Goal: Task Accomplishment & Management: Manage account settings

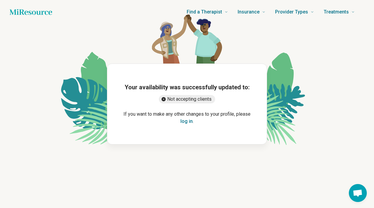
click at [189, 125] on div "Your availability was successfully updated to: Not accepting clients If you wan…" at bounding box center [187, 104] width 160 height 81
click at [185, 122] on button "log in" at bounding box center [186, 121] width 12 height 7
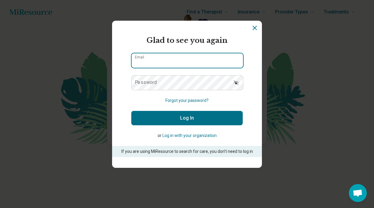
type input "**********"
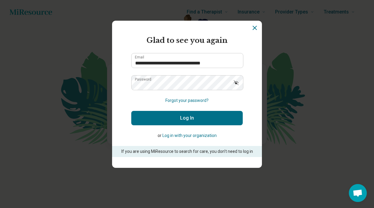
click at [197, 118] on button "Log In" at bounding box center [187, 118] width 112 height 14
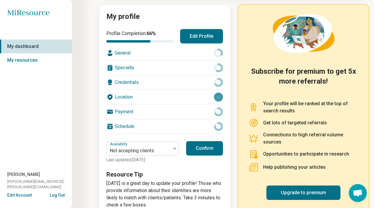
scroll to position [82, 0]
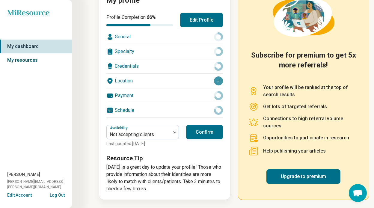
click at [36, 60] on link "My resources" at bounding box center [36, 60] width 72 height 14
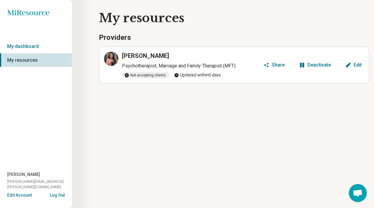
drag, startPoint x: 17, startPoint y: 198, endPoint x: 32, endPoint y: 185, distance: 20.2
click at [32, 185] on div "Miresource logo My dashboard My resources Ashley Ramos ashley.ramos@meridian-co…" at bounding box center [36, 104] width 72 height 208
click at [22, 194] on button "Edit Account" at bounding box center [19, 195] width 25 height 6
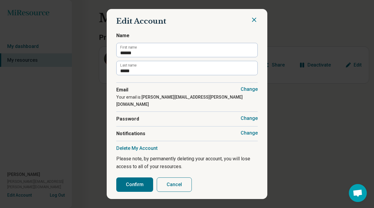
click at [144, 145] on button "Delete My Account" at bounding box center [136, 148] width 41 height 6
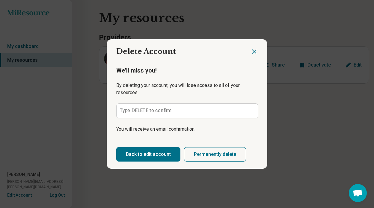
click at [254, 50] on icon "Close dialog" at bounding box center [254, 51] width 7 height 7
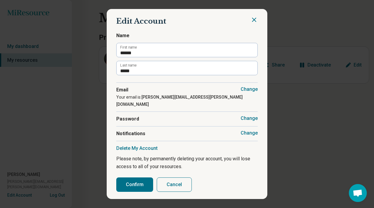
click at [252, 23] on icon "Close" at bounding box center [254, 19] width 7 height 7
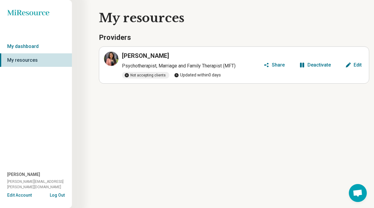
click at [144, 58] on h3 "[PERSON_NAME]" at bounding box center [145, 56] width 47 height 8
click at [318, 65] on div "Deactivate" at bounding box center [319, 65] width 23 height 5
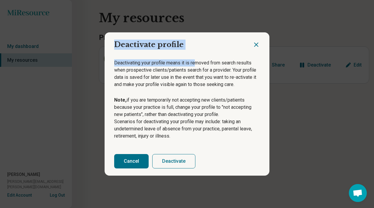
drag, startPoint x: 194, startPoint y: 65, endPoint x: 253, endPoint y: 43, distance: 62.5
click at [256, 43] on section "Deactivate profile Deactivating your profile means it is removed from search re…" at bounding box center [187, 103] width 165 height 143
click at [257, 44] on icon "Close dialog" at bounding box center [257, 45] width 4 height 4
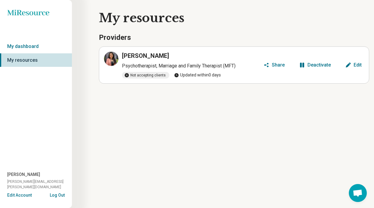
click at [150, 57] on h3 "[PERSON_NAME]" at bounding box center [145, 56] width 47 height 8
click at [115, 57] on icon at bounding box center [111, 58] width 7 height 7
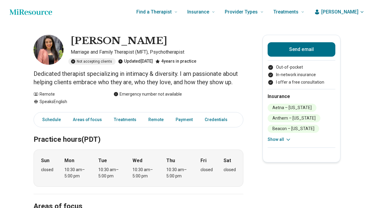
click at [164, 152] on div "Sun closed Mon 10:30 am – 5:00 pm Tue 10:30 am – 5:00 pm Wed 10:30 am – 5:00 pm…" at bounding box center [139, 168] width 210 height 37
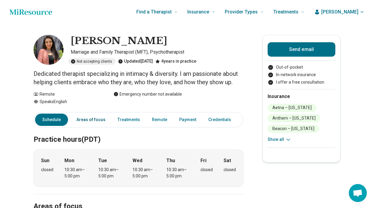
click at [83, 123] on link "Areas of focus" at bounding box center [91, 120] width 36 height 12
click at [345, 11] on span "[PERSON_NAME]" at bounding box center [339, 11] width 37 height 7
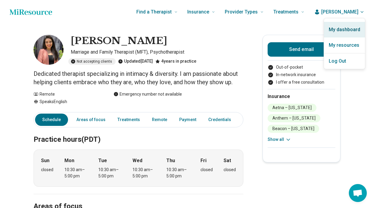
click at [338, 32] on link "My dashboard" at bounding box center [344, 30] width 41 height 16
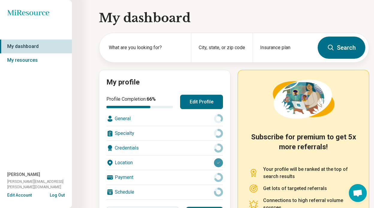
click at [181, 106] on button "Edit Profile" at bounding box center [201, 102] width 43 height 14
click at [193, 105] on button "Edit Profile" at bounding box center [201, 102] width 43 height 14
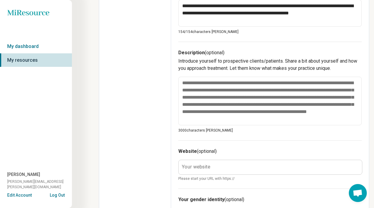
scroll to position [214, 0]
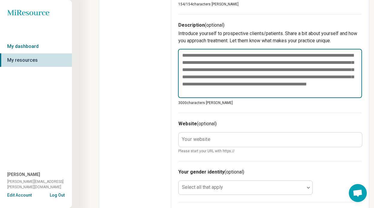
click at [198, 80] on textarea at bounding box center [270, 73] width 184 height 49
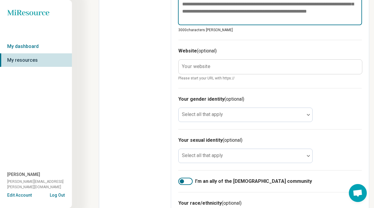
scroll to position [290, 0]
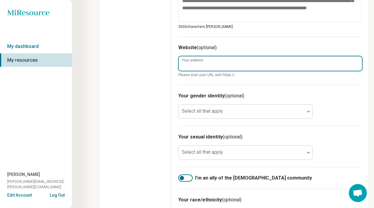
click at [197, 67] on input "Your website" at bounding box center [270, 63] width 183 height 14
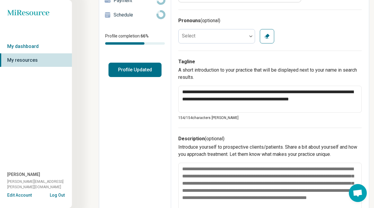
scroll to position [0, 0]
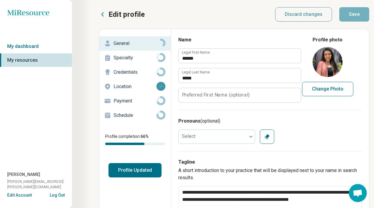
click at [132, 56] on p "Specialty" at bounding box center [135, 57] width 43 height 7
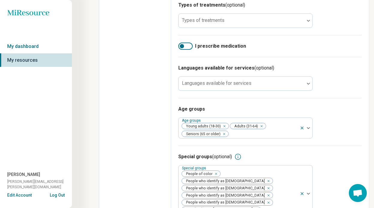
scroll to position [267, 0]
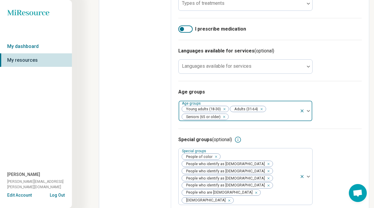
click at [223, 118] on icon "Remove [object Object]" at bounding box center [223, 117] width 4 height 4
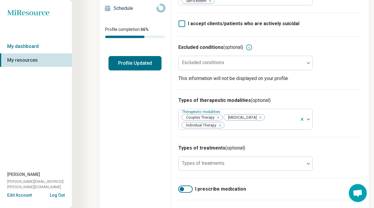
scroll to position [0, 0]
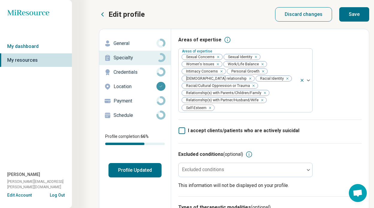
click at [136, 72] on p "Credentials" at bounding box center [135, 72] width 43 height 7
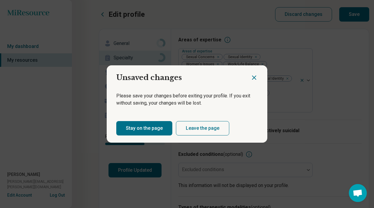
drag, startPoint x: 162, startPoint y: 129, endPoint x: 165, endPoint y: 128, distance: 3.2
click at [165, 128] on button "Stay on the page" at bounding box center [144, 128] width 56 height 14
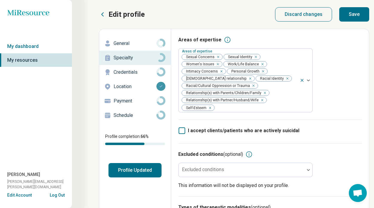
click at [361, 12] on button "Save" at bounding box center [354, 14] width 30 height 14
click at [145, 73] on p "Credentials" at bounding box center [135, 72] width 43 height 7
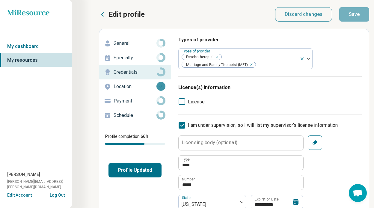
click at [185, 125] on icon at bounding box center [182, 125] width 7 height 7
type textarea "*"
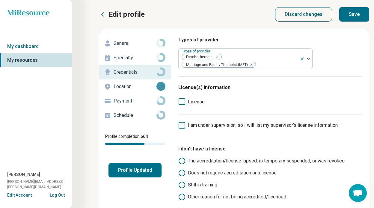
click at [134, 100] on p "Payment" at bounding box center [135, 100] width 43 height 7
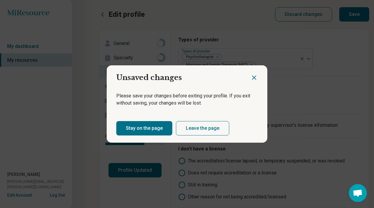
click at [200, 133] on button "Leave the page" at bounding box center [202, 128] width 53 height 14
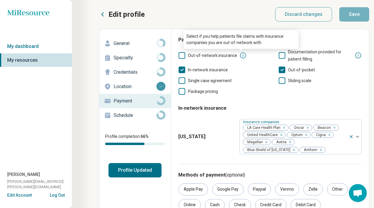
click at [240, 55] on icon at bounding box center [243, 55] width 7 height 7
click at [224, 54] on span "Out-of-network insurance" at bounding box center [212, 55] width 49 height 5
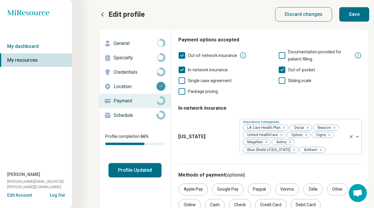
scroll to position [3, 0]
click at [189, 70] on span "In-network insurance" at bounding box center [208, 69] width 40 height 5
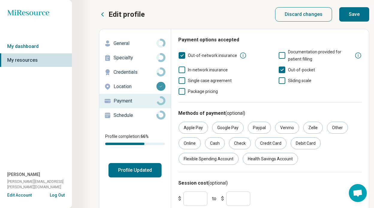
click at [240, 57] on icon at bounding box center [243, 55] width 7 height 7
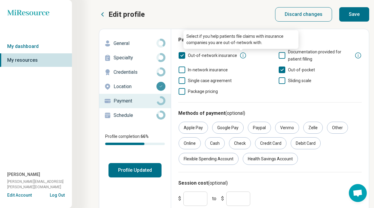
click at [240, 57] on icon at bounding box center [243, 55] width 7 height 7
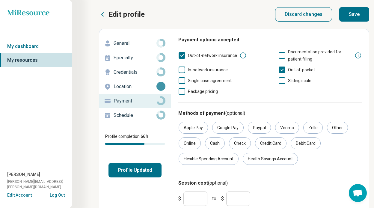
click at [262, 68] on div "Out-of-network insurance Documentation provided for patient filling In-network …" at bounding box center [269, 71] width 183 height 47
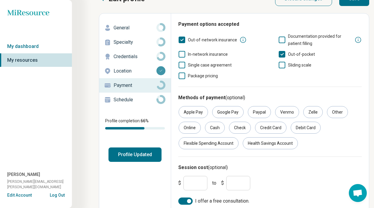
scroll to position [37, 0]
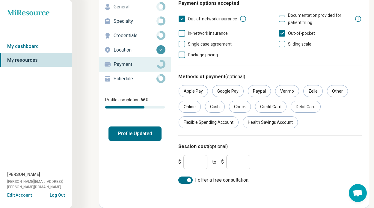
click at [206, 161] on input "***" at bounding box center [195, 162] width 24 height 14
drag, startPoint x: 206, startPoint y: 161, endPoint x: 175, endPoint y: 161, distance: 30.9
click at [175, 161] on div "Payment options accepted Out-of-network insurance Documentation provided for pa…" at bounding box center [270, 92] width 198 height 198
type input "***"
drag, startPoint x: 242, startPoint y: 164, endPoint x: 223, endPoint y: 164, distance: 18.9
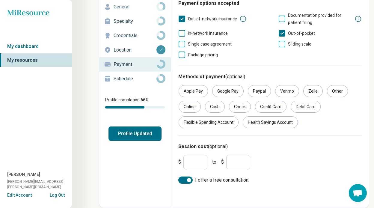
click at [223, 164] on div "$ *** to $ ***" at bounding box center [216, 162] width 77 height 14
type input "***"
click at [197, 164] on input "***" at bounding box center [195, 162] width 24 height 14
drag, startPoint x: 198, startPoint y: 165, endPoint x: 181, endPoint y: 163, distance: 16.9
click at [181, 163] on div "$ *** to $ ***" at bounding box center [216, 162] width 77 height 14
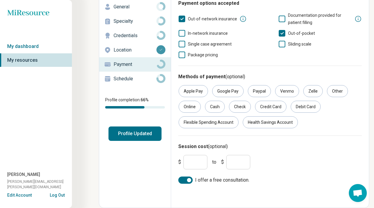
type input "***"
drag, startPoint x: 243, startPoint y: 162, endPoint x: 223, endPoint y: 162, distance: 20.7
click at [223, 162] on div "$ *** to $ ***" at bounding box center [216, 162] width 77 height 14
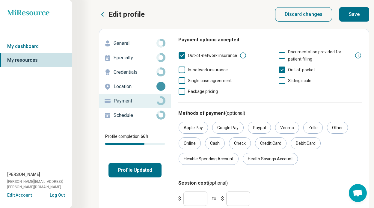
type input "***"
click at [148, 115] on p "Schedule" at bounding box center [135, 115] width 43 height 7
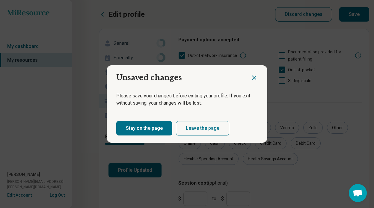
click at [257, 73] on div at bounding box center [259, 75] width 17 height 20
click at [256, 74] on icon "Close dialog" at bounding box center [254, 77] width 7 height 7
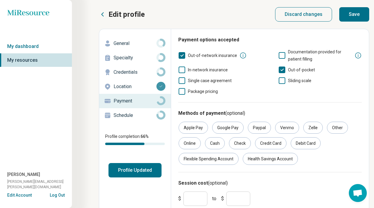
click at [350, 10] on button "Save" at bounding box center [354, 14] width 30 height 14
click at [124, 115] on p "Schedule" at bounding box center [135, 115] width 43 height 7
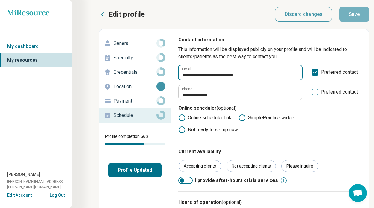
click at [207, 76] on input "**********" at bounding box center [241, 72] width 124 height 14
drag, startPoint x: 264, startPoint y: 74, endPoint x: 172, endPoint y: 73, distance: 91.4
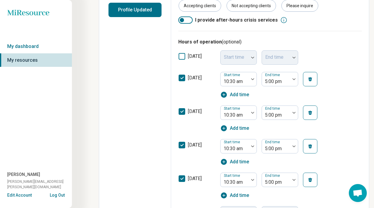
scroll to position [176, 0]
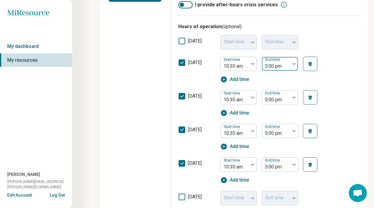
click at [284, 63] on div at bounding box center [275, 66] width 23 height 8
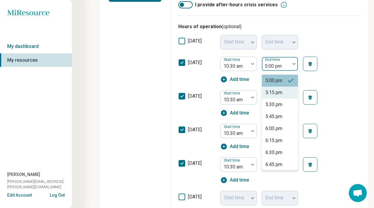
scroll to position [301, 0]
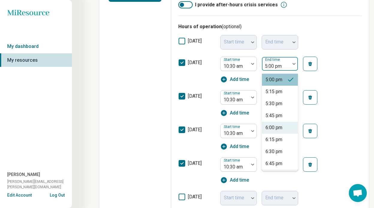
click at [275, 130] on div "6:00 pm" at bounding box center [274, 127] width 17 height 7
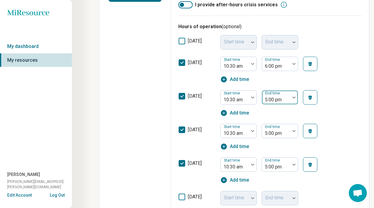
click at [277, 99] on div at bounding box center [275, 100] width 23 height 8
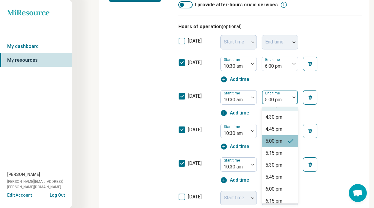
scroll to position [277, 0]
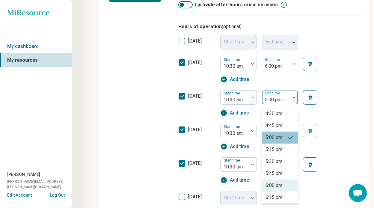
click at [274, 183] on div "6:00 pm" at bounding box center [274, 185] width 17 height 7
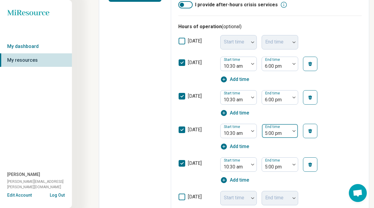
click at [274, 137] on div at bounding box center [275, 133] width 23 height 8
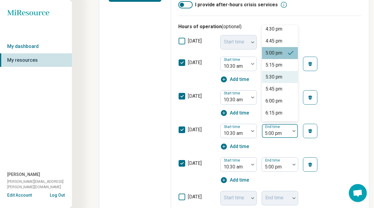
scroll to position [280, 0]
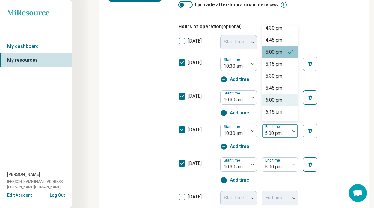
click at [273, 100] on div "6:00 pm" at bounding box center [274, 100] width 17 height 7
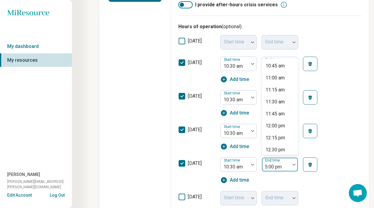
click at [276, 167] on div at bounding box center [275, 167] width 23 height 8
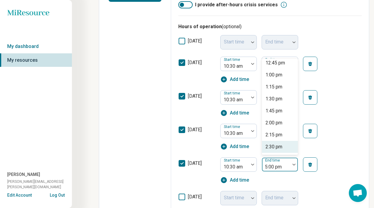
scroll to position [99, 0]
click at [275, 102] on div "1:30 pm" at bounding box center [274, 99] width 17 height 7
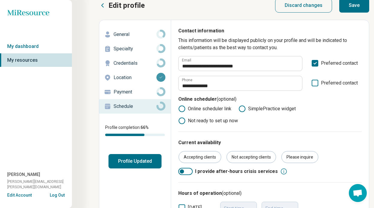
scroll to position [8, 0]
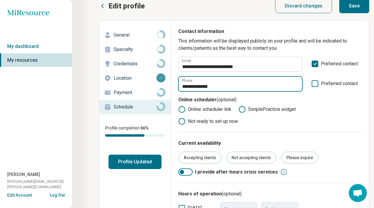
click at [234, 82] on input "**********" at bounding box center [241, 84] width 124 height 14
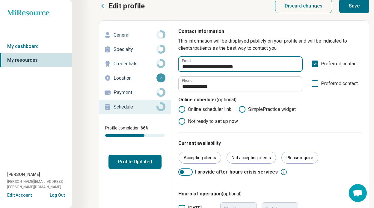
click at [259, 63] on input "**********" at bounding box center [241, 64] width 124 height 14
click at [263, 66] on input "**********" at bounding box center [241, 64] width 124 height 14
drag, startPoint x: 266, startPoint y: 66, endPoint x: 170, endPoint y: 65, distance: 96.2
drag, startPoint x: 279, startPoint y: 66, endPoint x: 213, endPoint y: 65, distance: 66.3
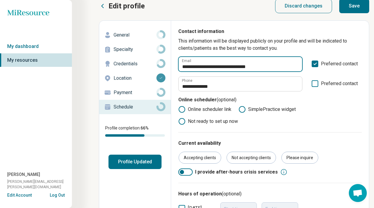
click at [213, 65] on input "**********" at bounding box center [241, 64] width 124 height 14
type input "**********"
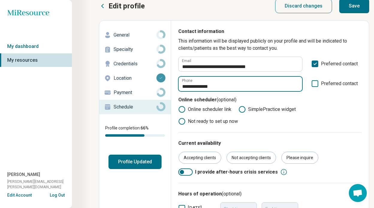
click at [219, 86] on input "**********" at bounding box center [241, 84] width 124 height 14
drag, startPoint x: 230, startPoint y: 87, endPoint x: 165, endPoint y: 87, distance: 65.4
type input "**********"
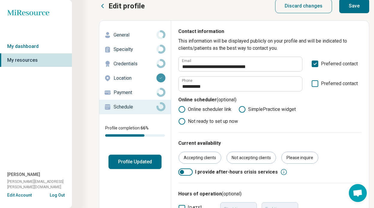
click at [354, 5] on button "Save" at bounding box center [354, 6] width 30 height 14
click at [204, 159] on div "Accepting clients" at bounding box center [200, 158] width 43 height 12
click at [352, 11] on button "Save" at bounding box center [354, 6] width 30 height 14
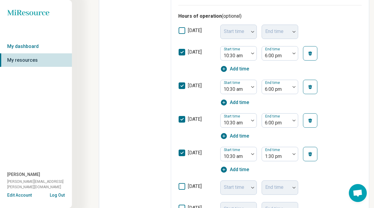
scroll to position [68, 0]
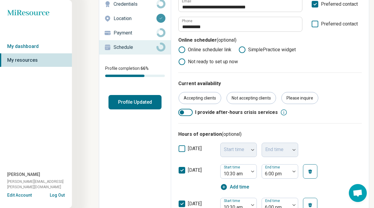
click at [137, 34] on p "Payment" at bounding box center [135, 32] width 43 height 7
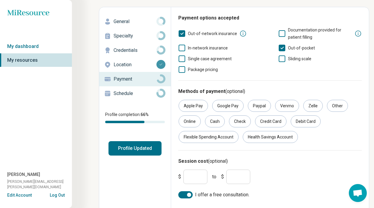
scroll to position [37, 0]
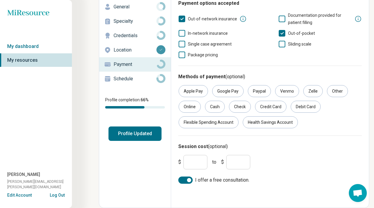
click at [140, 48] on p "Location" at bounding box center [135, 49] width 43 height 7
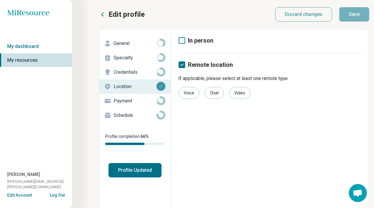
click at [132, 69] on p "Credentials" at bounding box center [135, 72] width 43 height 7
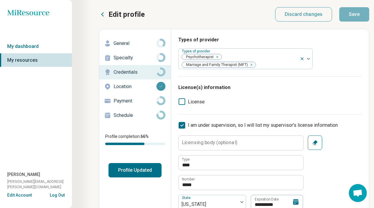
click at [187, 107] on div "License" at bounding box center [269, 106] width 183 height 16
click at [186, 106] on div "License" at bounding box center [269, 106] width 183 height 16
click at [185, 124] on label "I am under supervision, so I will list my supervisor’s license information" at bounding box center [257, 125] width 159 height 7
type textarea "*"
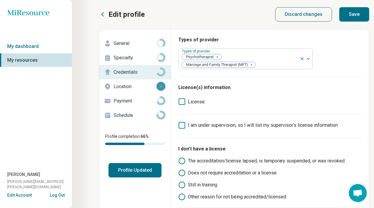
scroll to position [3, 0]
click at [184, 99] on icon at bounding box center [182, 101] width 7 height 7
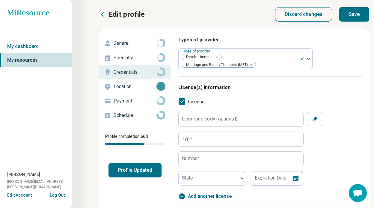
click at [193, 119] on label "Licensing body (optional)" at bounding box center [209, 119] width 55 height 5
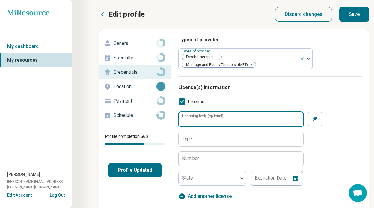
click at [193, 119] on input "Licensing body (optional)" at bounding box center [241, 119] width 125 height 14
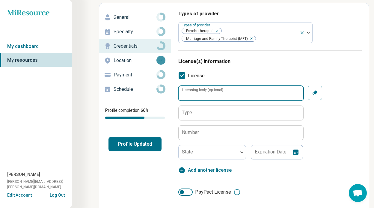
scroll to position [37, 0]
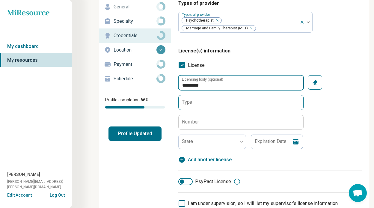
type input "*********"
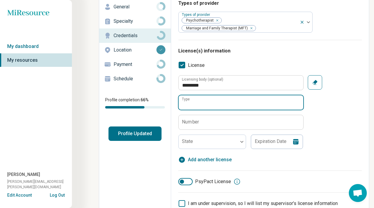
click at [210, 110] on div "Type" at bounding box center [240, 102] width 125 height 15
type input "****"
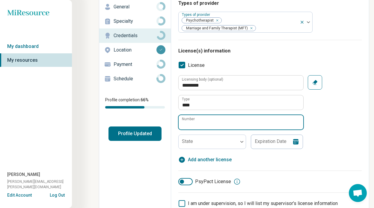
click at [212, 122] on input "Number" at bounding box center [241, 122] width 125 height 14
type input "******"
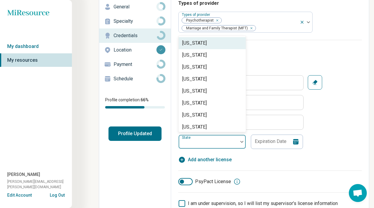
click at [222, 140] on div at bounding box center [208, 144] width 55 height 8
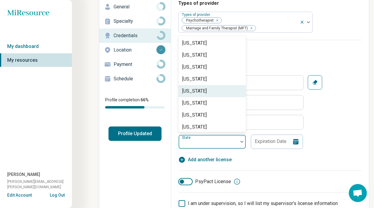
click at [206, 94] on div "[US_STATE]" at bounding box center [212, 91] width 67 height 12
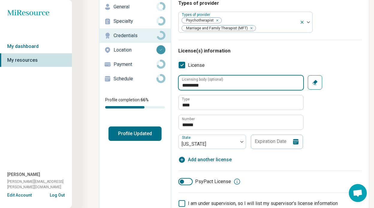
drag, startPoint x: 219, startPoint y: 88, endPoint x: 186, endPoint y: 85, distance: 33.1
click at [186, 85] on input "*********" at bounding box center [241, 83] width 125 height 14
drag, startPoint x: 249, startPoint y: 86, endPoint x: 228, endPoint y: 85, distance: 21.3
click at [228, 85] on input "**********" at bounding box center [241, 83] width 125 height 14
drag, startPoint x: 249, startPoint y: 88, endPoint x: 179, endPoint y: 86, distance: 69.6
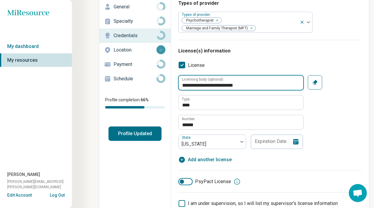
click at [179, 86] on input "**********" at bounding box center [241, 83] width 125 height 14
type input "**********"
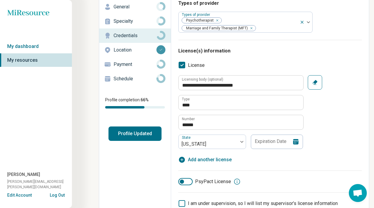
click at [324, 125] on div "**********" at bounding box center [269, 112] width 183 height 74
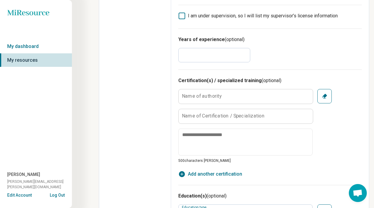
scroll to position [234, 0]
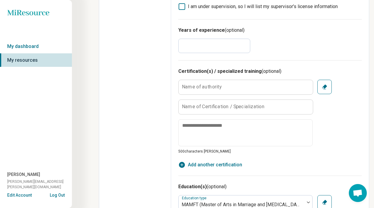
click at [195, 44] on input "*" at bounding box center [214, 46] width 72 height 14
drag, startPoint x: 201, startPoint y: 49, endPoint x: 170, endPoint y: 49, distance: 31.5
click at [170, 49] on div "**********" at bounding box center [234, 143] width 270 height 696
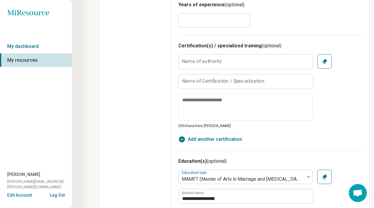
scroll to position [261, 0]
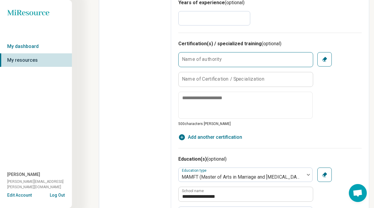
type input "*"
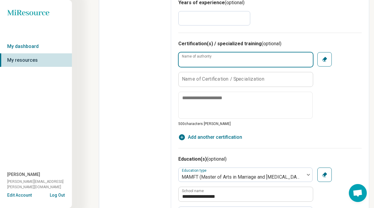
click at [229, 62] on input "Name of authority" at bounding box center [246, 59] width 134 height 14
drag, startPoint x: 287, startPoint y: 62, endPoint x: 165, endPoint y: 61, distance: 121.7
click at [165, 61] on div "**********" at bounding box center [234, 116] width 270 height 696
paste input "**********"
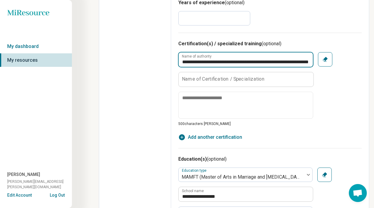
type input "**********"
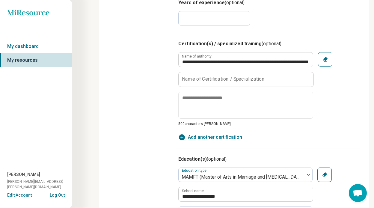
scroll to position [0, 0]
click at [209, 82] on label "Name of Certification / Specialization" at bounding box center [223, 79] width 83 height 5
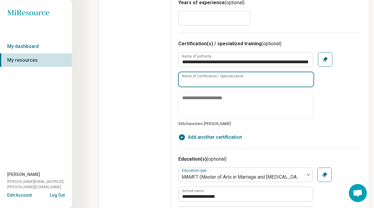
click at [209, 82] on input "Name of Certification / Specialization" at bounding box center [246, 79] width 135 height 14
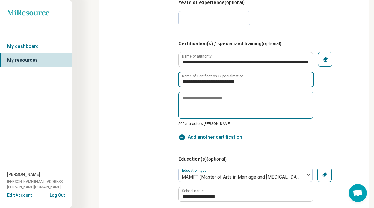
type input "**********"
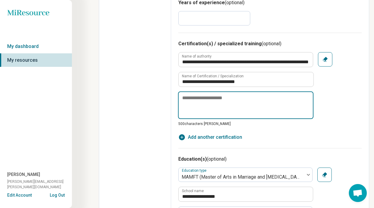
click at [235, 101] on textarea at bounding box center [246, 105] width 136 height 28
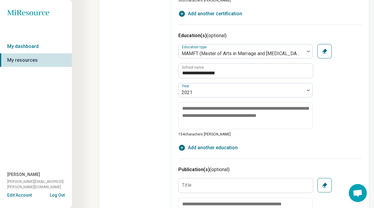
scroll to position [386, 0]
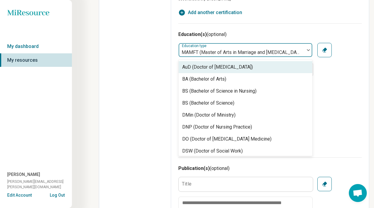
click at [203, 51] on div at bounding box center [241, 52] width 121 height 8
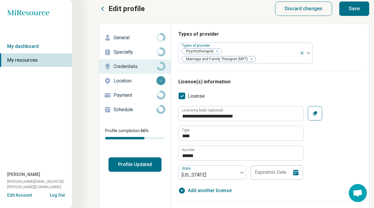
scroll to position [0, 0]
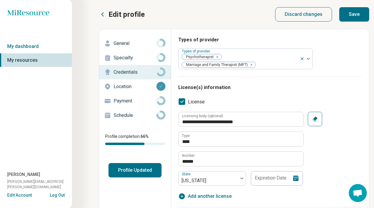
click at [354, 16] on button "Save" at bounding box center [354, 14] width 30 height 14
type textarea "*"
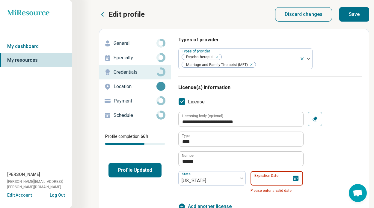
click at [265, 183] on input "Expiration Date" at bounding box center [277, 178] width 52 height 14
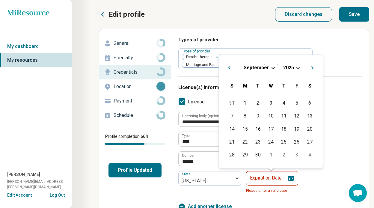
click at [295, 70] on div "[DATE]" at bounding box center [271, 67] width 94 height 6
click at [295, 68] on div "[DATE]" at bounding box center [271, 67] width 94 height 6
click at [296, 68] on div "[DATE]" at bounding box center [271, 67] width 94 height 6
click at [251, 70] on span "September" at bounding box center [256, 68] width 25 height 6
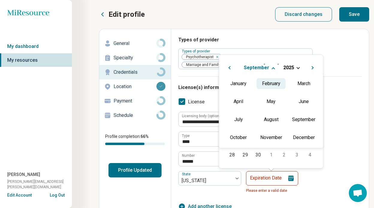
click at [273, 83] on div "February" at bounding box center [271, 83] width 29 height 11
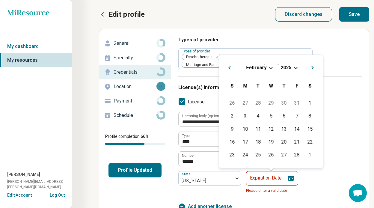
click at [294, 66] on div "[DATE]" at bounding box center [271, 67] width 94 height 6
click at [296, 68] on span "Choose Date" at bounding box center [295, 67] width 3 height 3
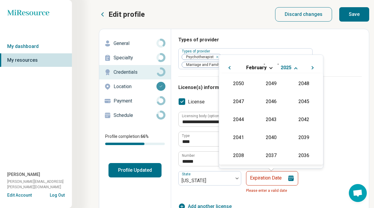
scroll to position [109, 0]
click at [241, 121] on div "2026" at bounding box center [238, 119] width 29 height 11
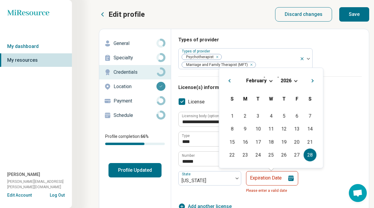
click at [311, 156] on div "28" at bounding box center [310, 154] width 13 height 13
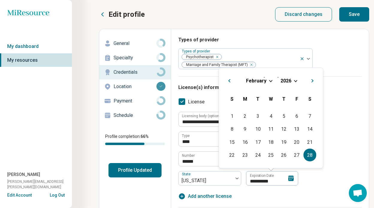
click at [257, 80] on span "February" at bounding box center [256, 81] width 20 height 6
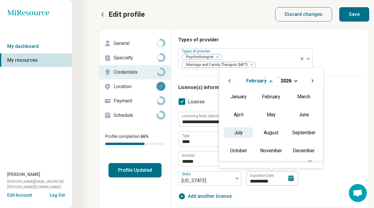
click at [244, 136] on div "July" at bounding box center [238, 132] width 29 height 11
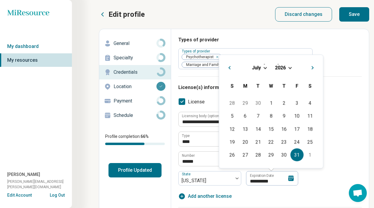
click at [300, 155] on div "31" at bounding box center [297, 154] width 13 height 13
type input "**********"
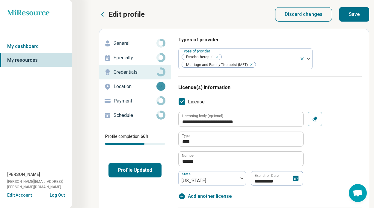
click at [352, 18] on button "Save" at bounding box center [354, 14] width 30 height 14
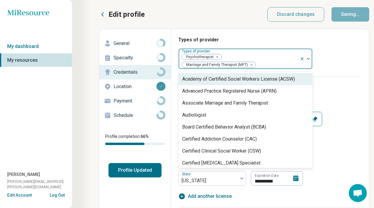
click at [256, 64] on div at bounding box center [276, 65] width 41 height 8
type textarea "*"
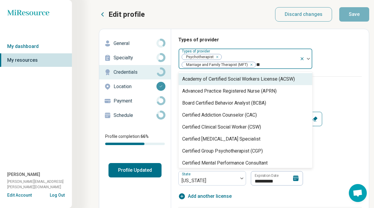
type input "*"
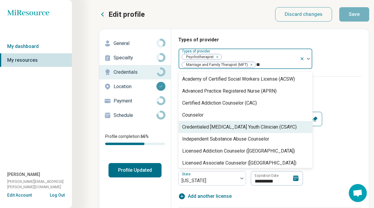
type input "*"
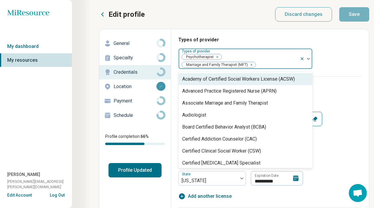
click at [140, 55] on p "Specialty" at bounding box center [135, 57] width 43 height 7
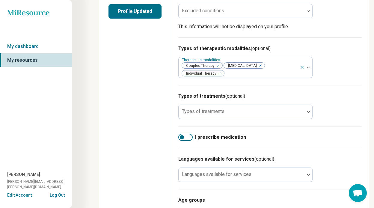
scroll to position [173, 0]
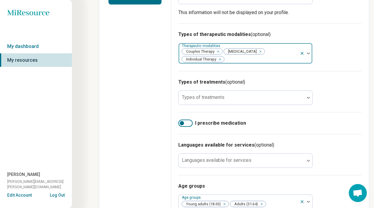
click at [257, 53] on icon "Remove [object Object]" at bounding box center [259, 51] width 4 height 4
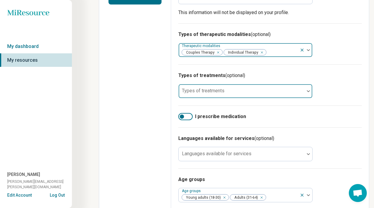
click at [227, 91] on div at bounding box center [241, 93] width 121 height 8
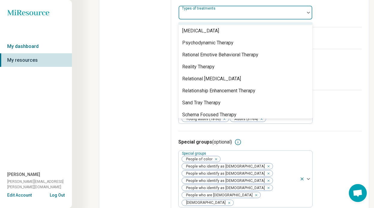
scroll to position [995, 0]
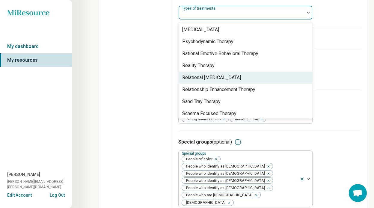
click at [161, 95] on div "Edit profile General Specialty Credentials Location Payment Schedule Profile co…" at bounding box center [135, 0] width 72 height 444
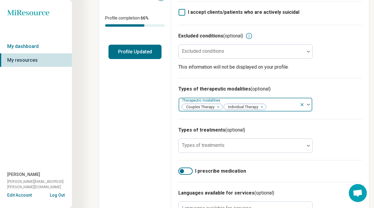
scroll to position [0, 0]
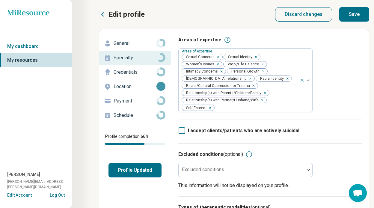
click at [136, 43] on p "General" at bounding box center [135, 43] width 43 height 7
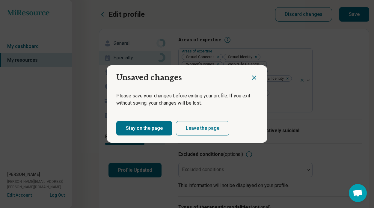
click at [257, 77] on icon "Close dialog" at bounding box center [254, 77] width 7 height 7
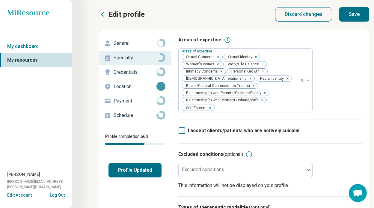
click at [356, 15] on button "Save" at bounding box center [354, 14] width 30 height 14
click at [142, 43] on p "General" at bounding box center [135, 43] width 43 height 7
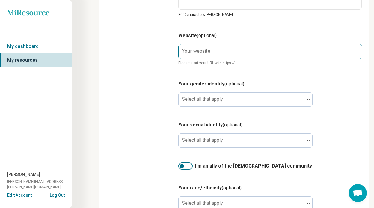
scroll to position [309, 0]
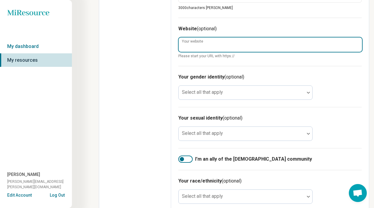
click at [217, 48] on input "Your website" at bounding box center [270, 44] width 183 height 14
type textarea "*"
type input "**********"
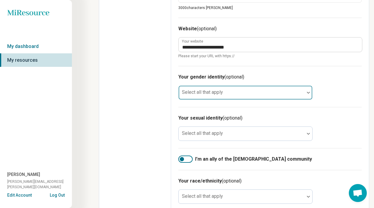
click at [213, 94] on div "Select all that apply" at bounding box center [245, 92] width 134 height 14
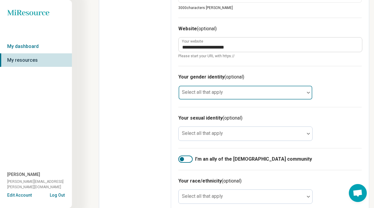
click at [214, 96] on div at bounding box center [241, 95] width 121 height 8
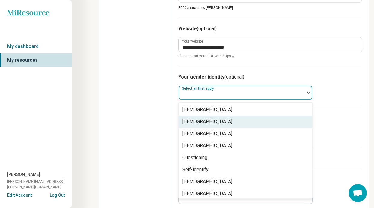
click at [208, 120] on div "[DEMOGRAPHIC_DATA]" at bounding box center [207, 121] width 50 height 7
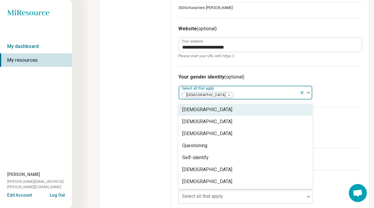
click at [226, 97] on icon "Remove [object Object]" at bounding box center [228, 95] width 4 height 4
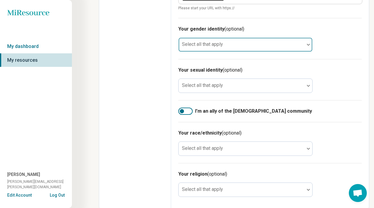
scroll to position [361, 0]
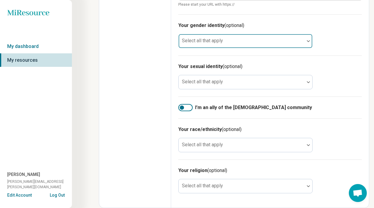
click at [186, 107] on div at bounding box center [185, 107] width 14 height 7
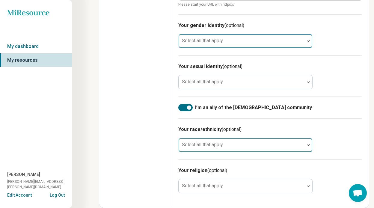
click at [193, 144] on div "Select all that apply" at bounding box center [245, 145] width 134 height 14
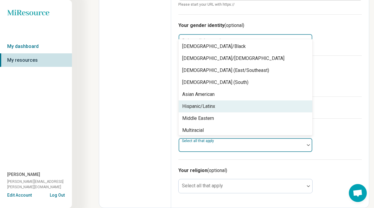
scroll to position [38, 0]
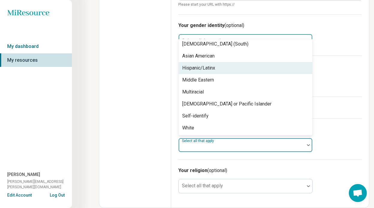
click at [209, 70] on div "Hispanic/Latinx" at bounding box center [198, 67] width 33 height 7
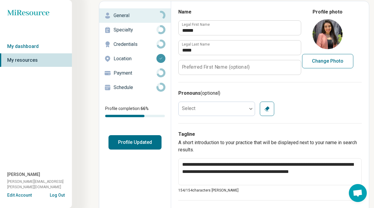
scroll to position [2, 0]
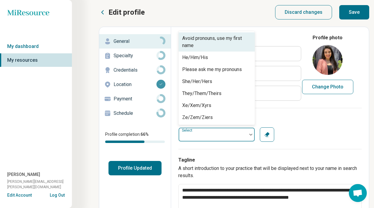
click at [213, 133] on div at bounding box center [213, 135] width 68 height 12
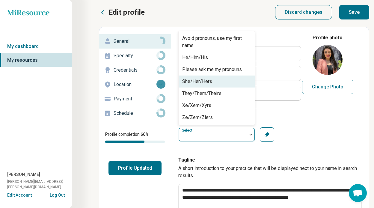
click at [210, 79] on div "She/Her/Hers" at bounding box center [197, 81] width 30 height 7
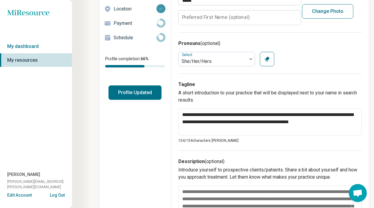
scroll to position [0, 0]
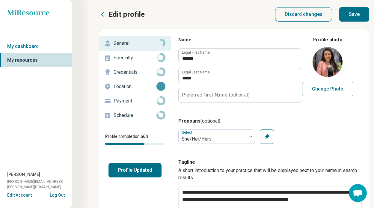
click at [356, 16] on button "Save" at bounding box center [354, 14] width 30 height 14
click at [358, 10] on button "Save" at bounding box center [354, 14] width 30 height 14
click at [34, 50] on link "My dashboard" at bounding box center [36, 47] width 72 height 14
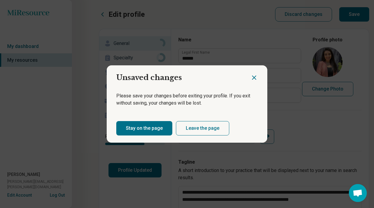
click at [253, 81] on icon "Close dialog" at bounding box center [254, 77] width 7 height 7
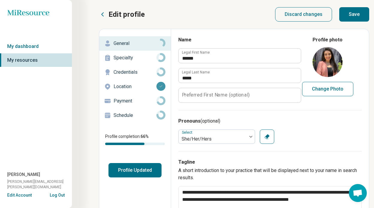
click at [354, 14] on button "Save" at bounding box center [354, 14] width 30 height 14
click at [136, 171] on button "Profile Updated" at bounding box center [135, 170] width 53 height 14
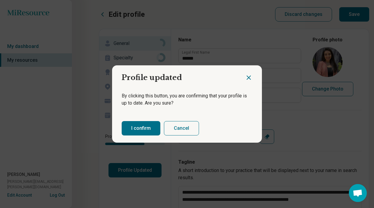
click at [149, 127] on button "I confirm" at bounding box center [141, 128] width 39 height 14
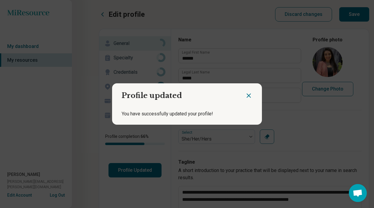
click at [248, 96] on icon "Close dialog" at bounding box center [249, 96] width 4 height 4
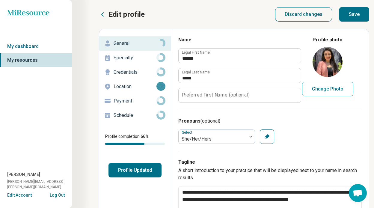
click at [356, 14] on button "Save" at bounding box center [354, 14] width 30 height 14
type textarea "*"
click at [29, 196] on button "Edit Account" at bounding box center [19, 195] width 25 height 6
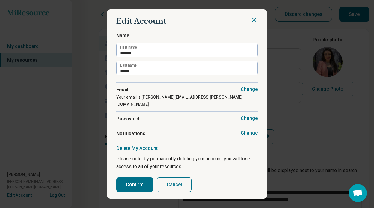
click at [251, 92] on button "Change" at bounding box center [249, 89] width 17 height 6
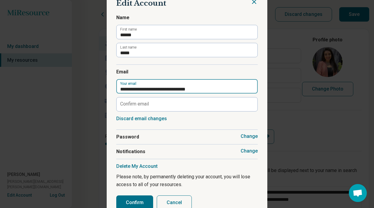
drag, startPoint x: 220, startPoint y: 88, endPoint x: 105, endPoint y: 88, distance: 114.8
click at [105, 88] on div "**********" at bounding box center [187, 104] width 374 height 208
type input "**********"
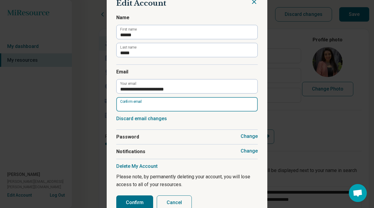
type input "**********"
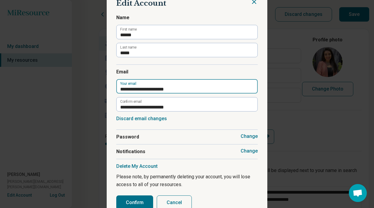
scroll to position [9, 0]
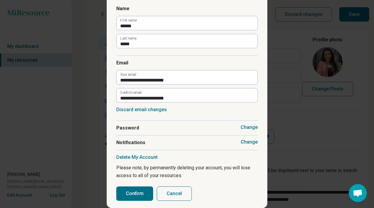
click at [136, 193] on button "Confirm" at bounding box center [134, 193] width 37 height 14
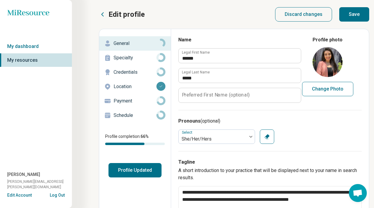
type textarea "*"
click at [32, 46] on link "My dashboard" at bounding box center [36, 47] width 72 height 14
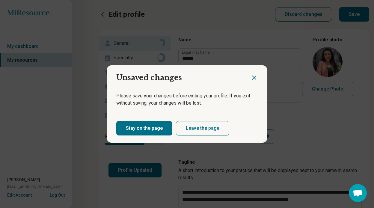
click at [154, 130] on button "Stay on the page" at bounding box center [144, 128] width 56 height 14
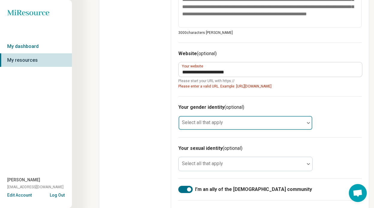
scroll to position [289, 0]
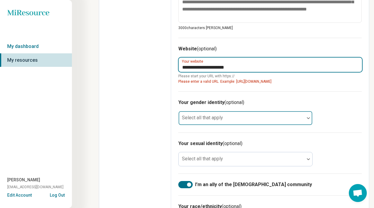
click at [244, 69] on input "**********" at bounding box center [270, 65] width 183 height 14
click at [181, 70] on input "**********" at bounding box center [270, 65] width 183 height 14
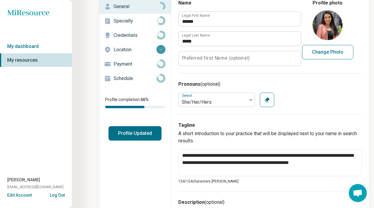
scroll to position [0, 0]
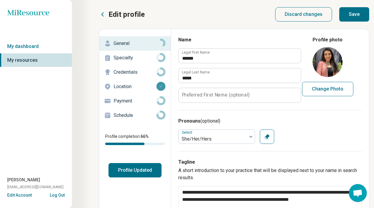
type input "**********"
click at [359, 9] on button "Save" at bounding box center [354, 14] width 30 height 14
click at [38, 45] on link "My dashboard" at bounding box center [36, 47] width 72 height 14
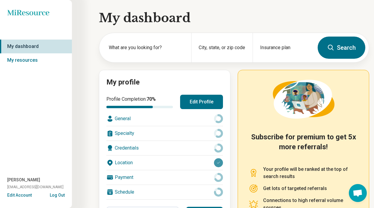
click at [37, 13] on icon "Miresource logo" at bounding box center [28, 13] width 42 height 6
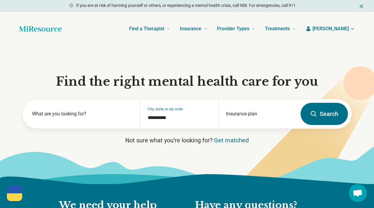
click at [344, 31] on span "[PERSON_NAME]" at bounding box center [331, 28] width 36 height 7
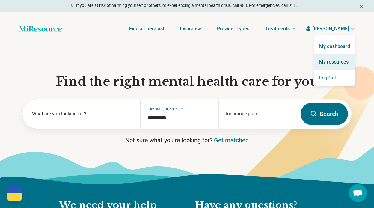
click at [332, 60] on link "My resources" at bounding box center [334, 62] width 40 height 16
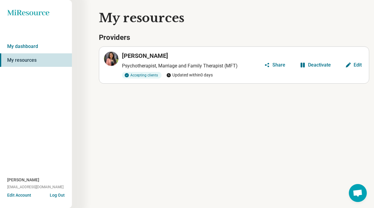
click at [138, 56] on h3 "[PERSON_NAME]" at bounding box center [145, 56] width 46 height 8
click at [270, 64] on icon "button" at bounding box center [267, 65] width 6 height 6
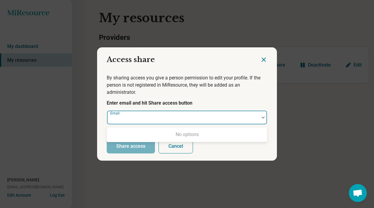
click at [153, 121] on div at bounding box center [183, 120] width 148 height 8
click at [260, 61] on h2 "Access share" at bounding box center [178, 57] width 163 height 20
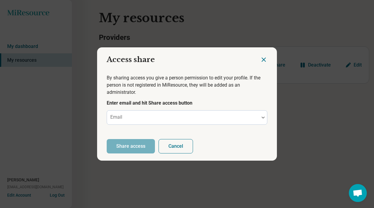
click at [262, 61] on icon "Close dialog" at bounding box center [264, 60] width 4 height 4
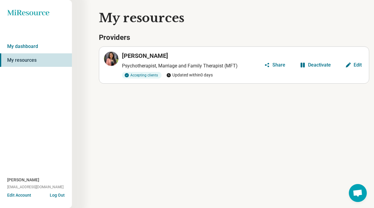
click at [129, 56] on h3 "[PERSON_NAME]" at bounding box center [145, 56] width 46 height 8
click at [39, 49] on link "My dashboard" at bounding box center [36, 47] width 72 height 14
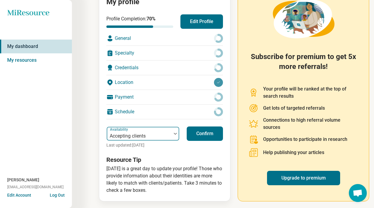
scroll to position [82, 0]
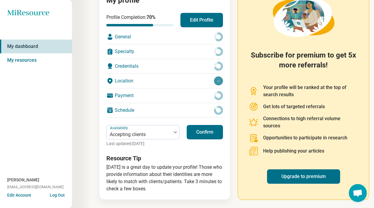
click at [206, 20] on button "Edit Profile" at bounding box center [201, 20] width 43 height 14
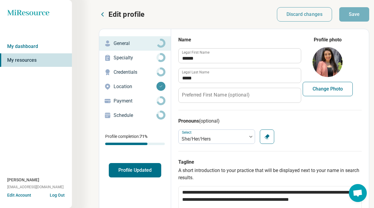
click at [142, 57] on p "Specialty" at bounding box center [135, 57] width 43 height 7
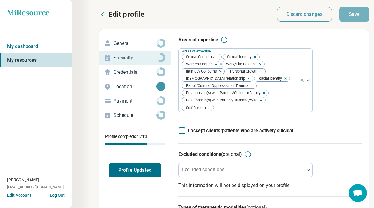
click at [142, 69] on p "Credentials" at bounding box center [135, 72] width 43 height 7
type textarea "*"
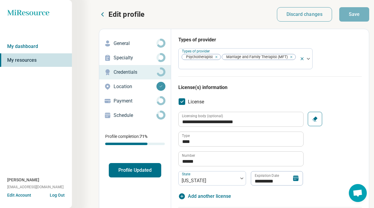
click at [130, 85] on p "Location" at bounding box center [135, 86] width 43 height 7
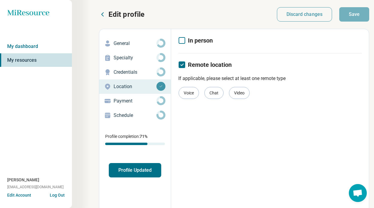
click at [142, 97] on div "Payment" at bounding box center [135, 101] width 62 height 10
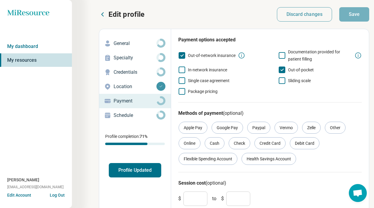
scroll to position [37, 0]
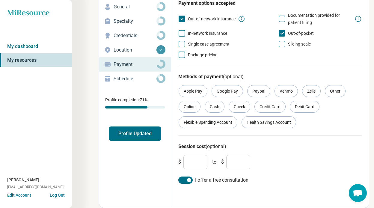
click at [159, 77] on circle at bounding box center [160, 78] width 7 height 7
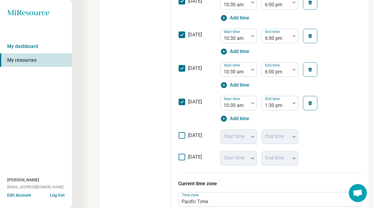
scroll to position [229, 0]
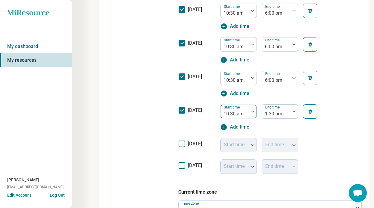
click at [246, 114] on div at bounding box center [234, 114] width 23 height 8
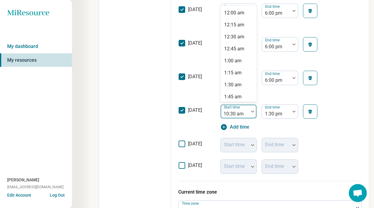
scroll to position [425, 0]
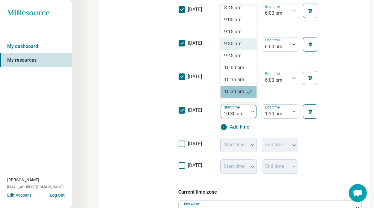
click at [239, 46] on div "9:30 am" at bounding box center [232, 43] width 17 height 7
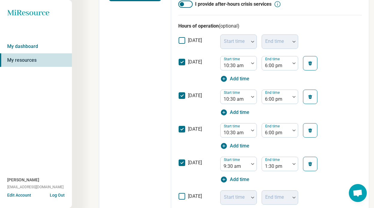
scroll to position [0, 0]
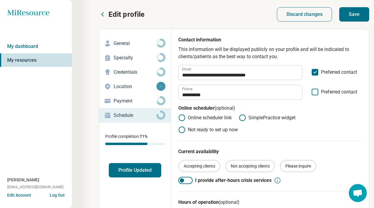
click at [356, 11] on button "Save" at bounding box center [354, 14] width 30 height 14
